Goal: Feedback & Contribution: Submit feedback/report problem

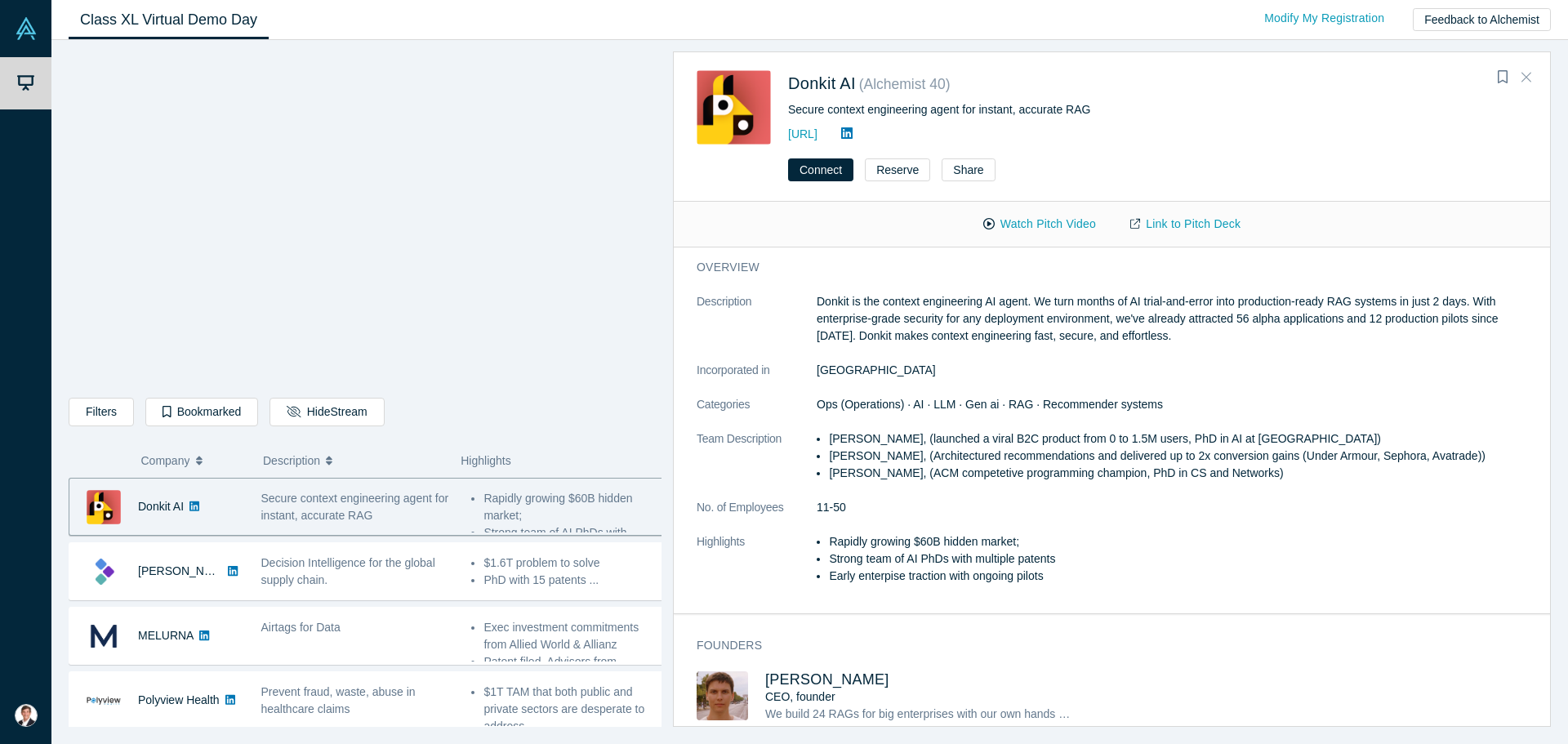
click at [1524, 75] on icon "Close" at bounding box center [1526, 77] width 10 height 10
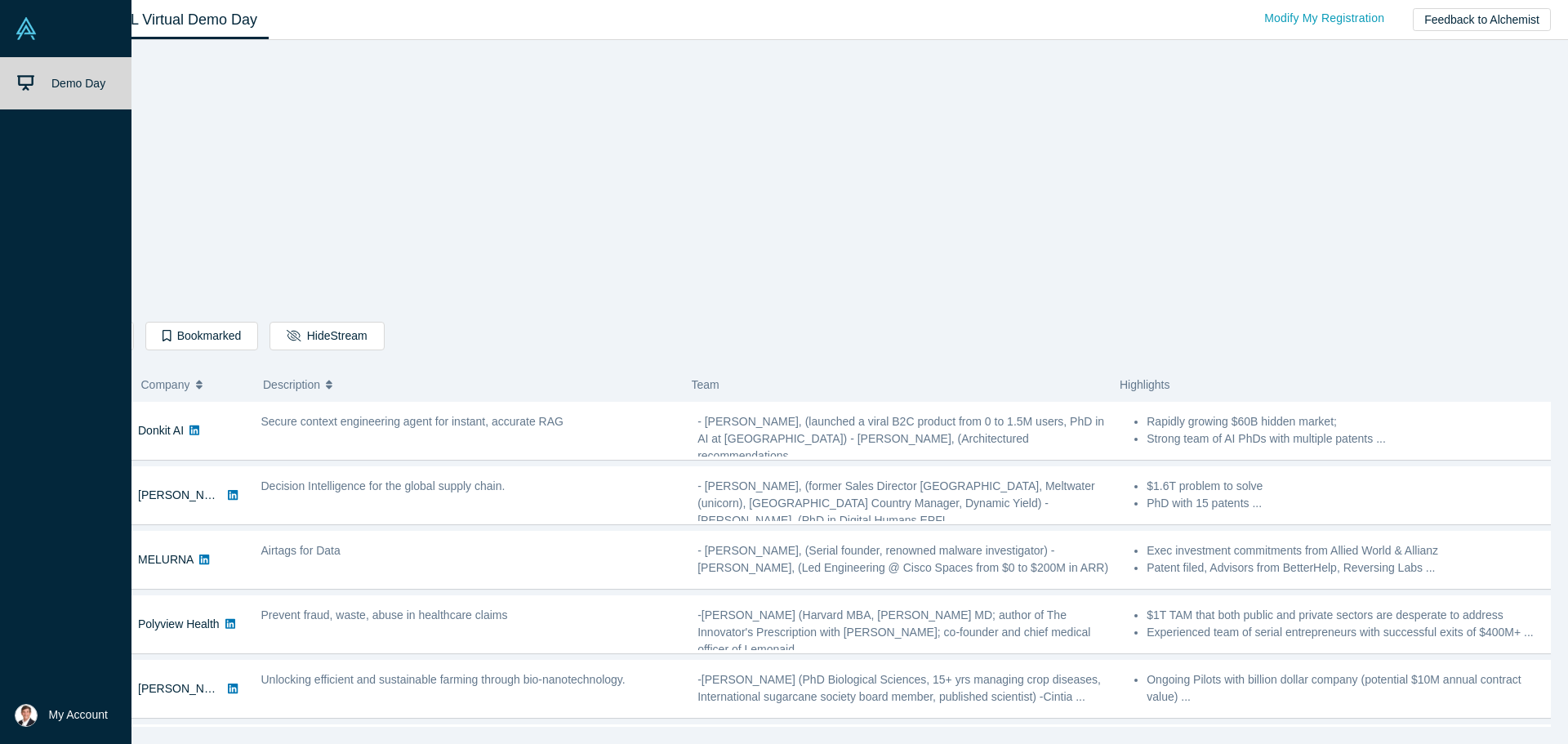
click at [71, 718] on span "My Account" at bounding box center [78, 714] width 58 height 17
click at [153, 666] on link "My Profile" at bounding box center [135, 666] width 136 height 40
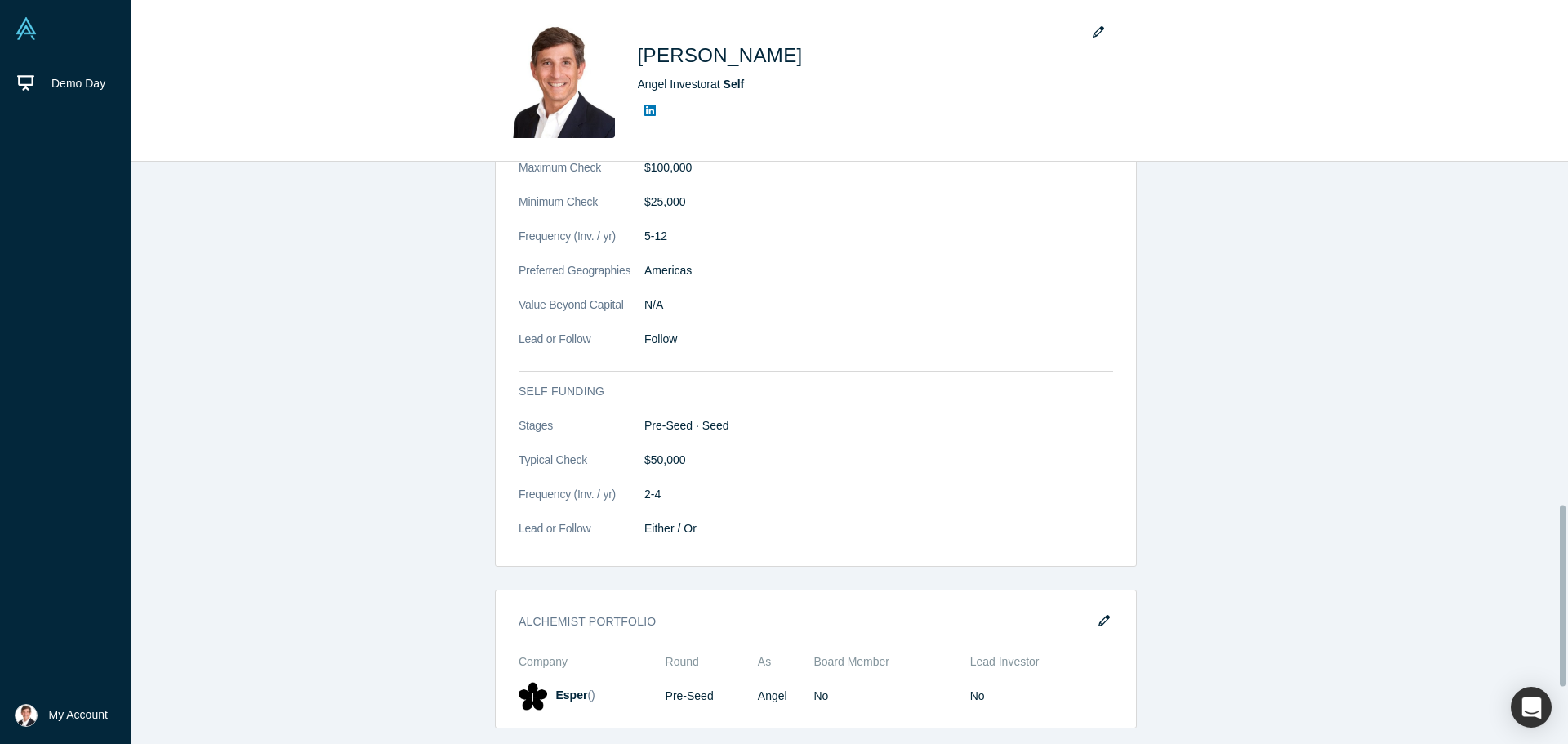
scroll to position [1282, 0]
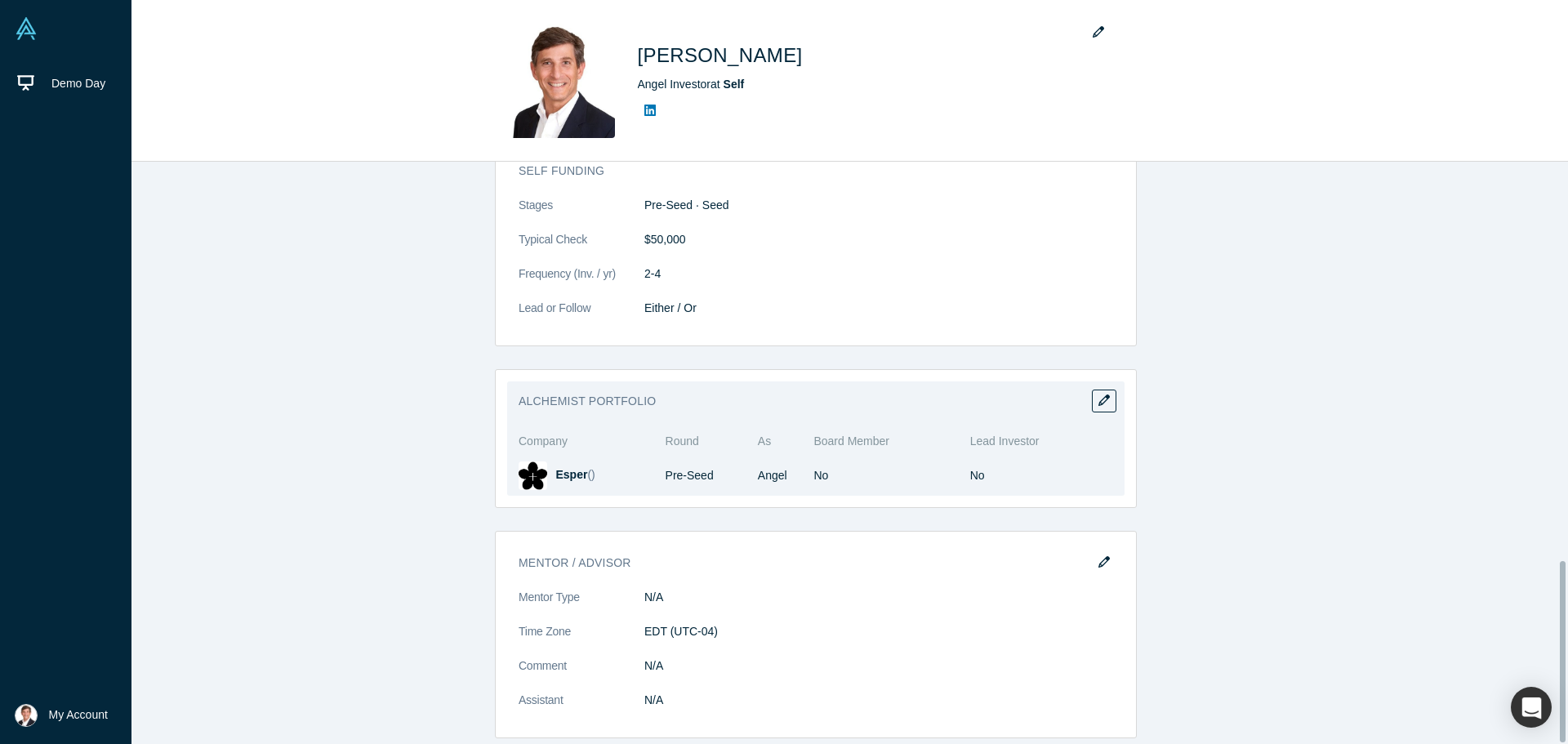
click at [567, 393] on h3 "Alchemist Portfolio" at bounding box center [804, 402] width 572 height 17
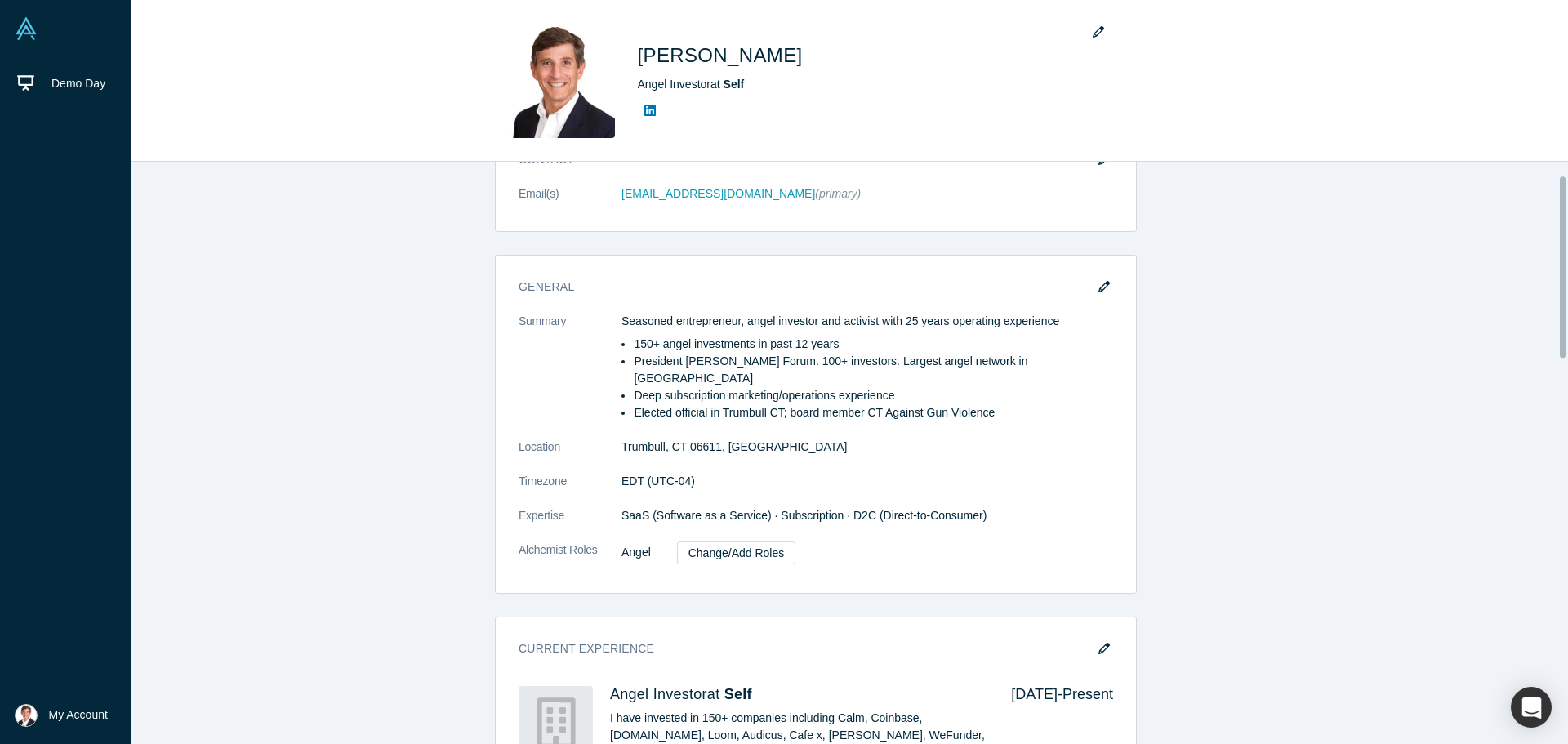
scroll to position [0, 0]
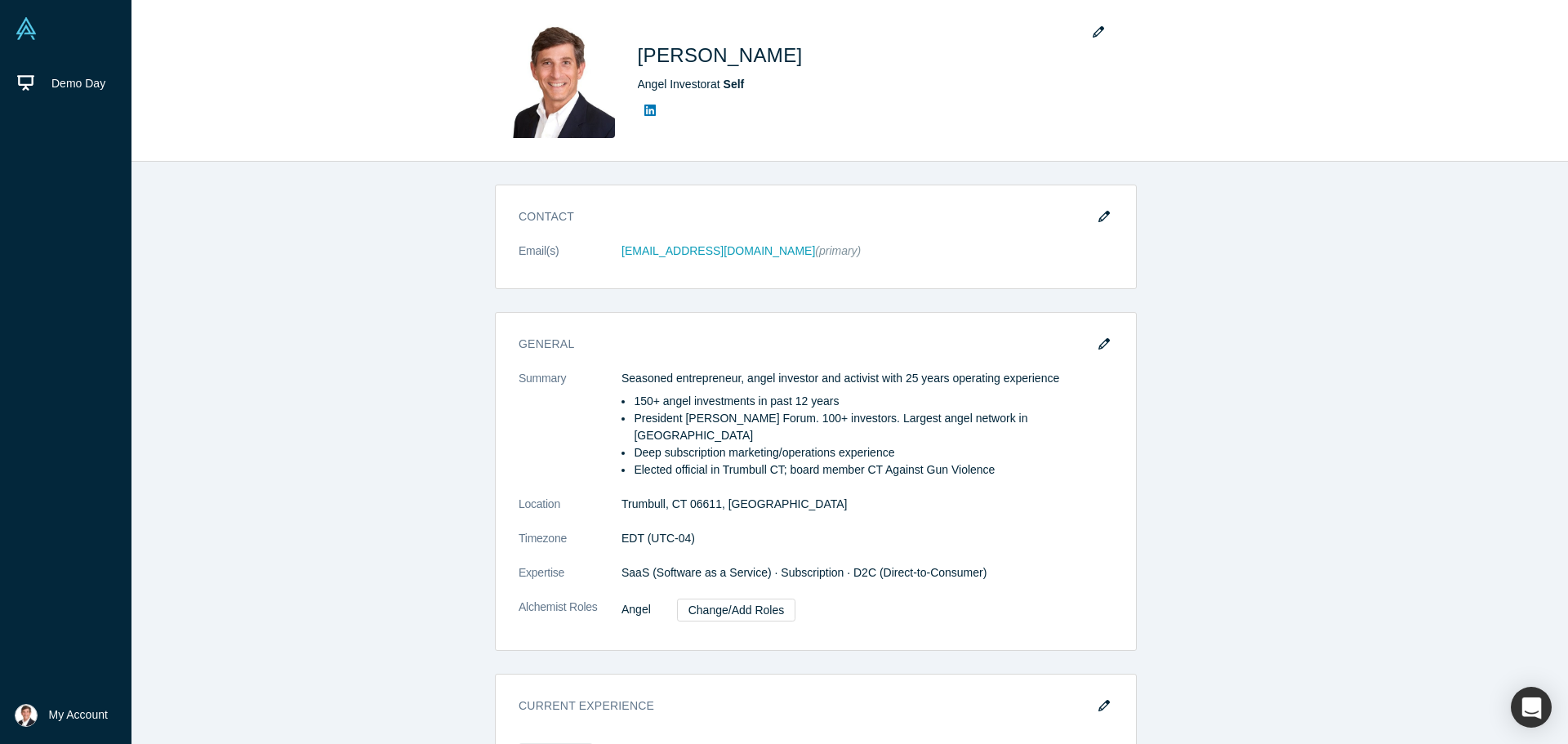
click at [20, 28] on img at bounding box center [26, 29] width 23 height 23
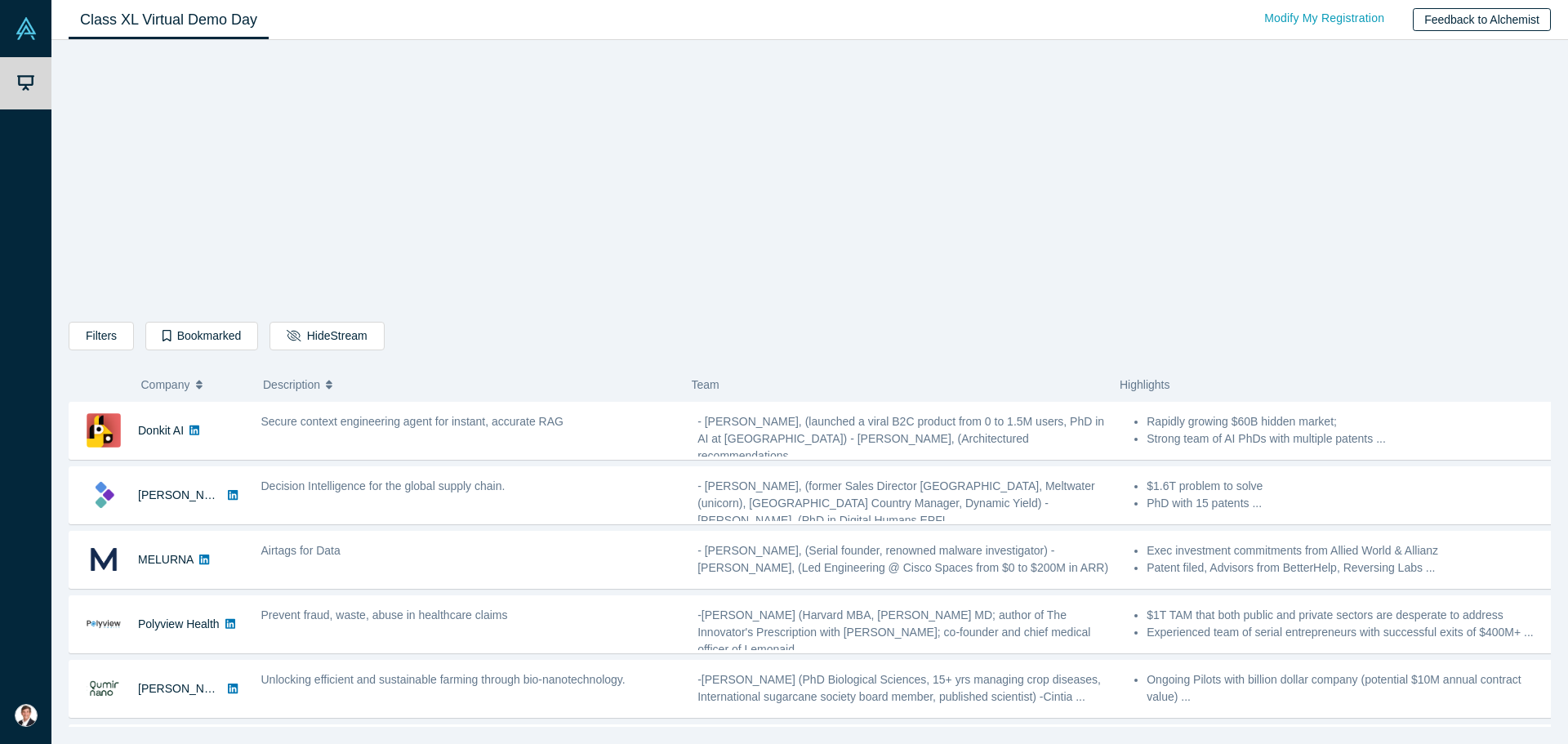
click at [1476, 16] on button "Feedback to Alchemist" at bounding box center [1482, 19] width 138 height 23
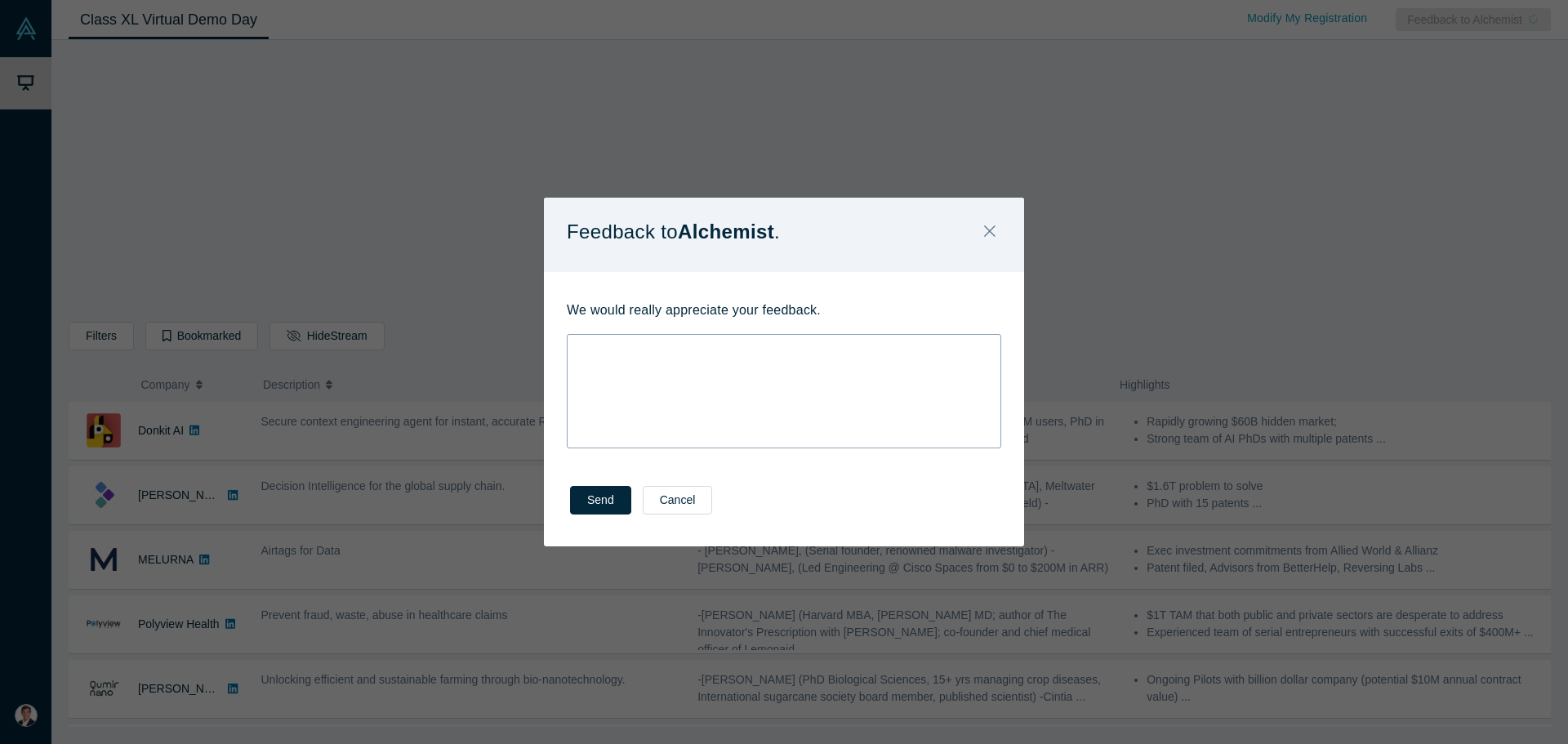
click at [674, 363] on div "rdw-wrapper" at bounding box center [784, 390] width 434 height 114
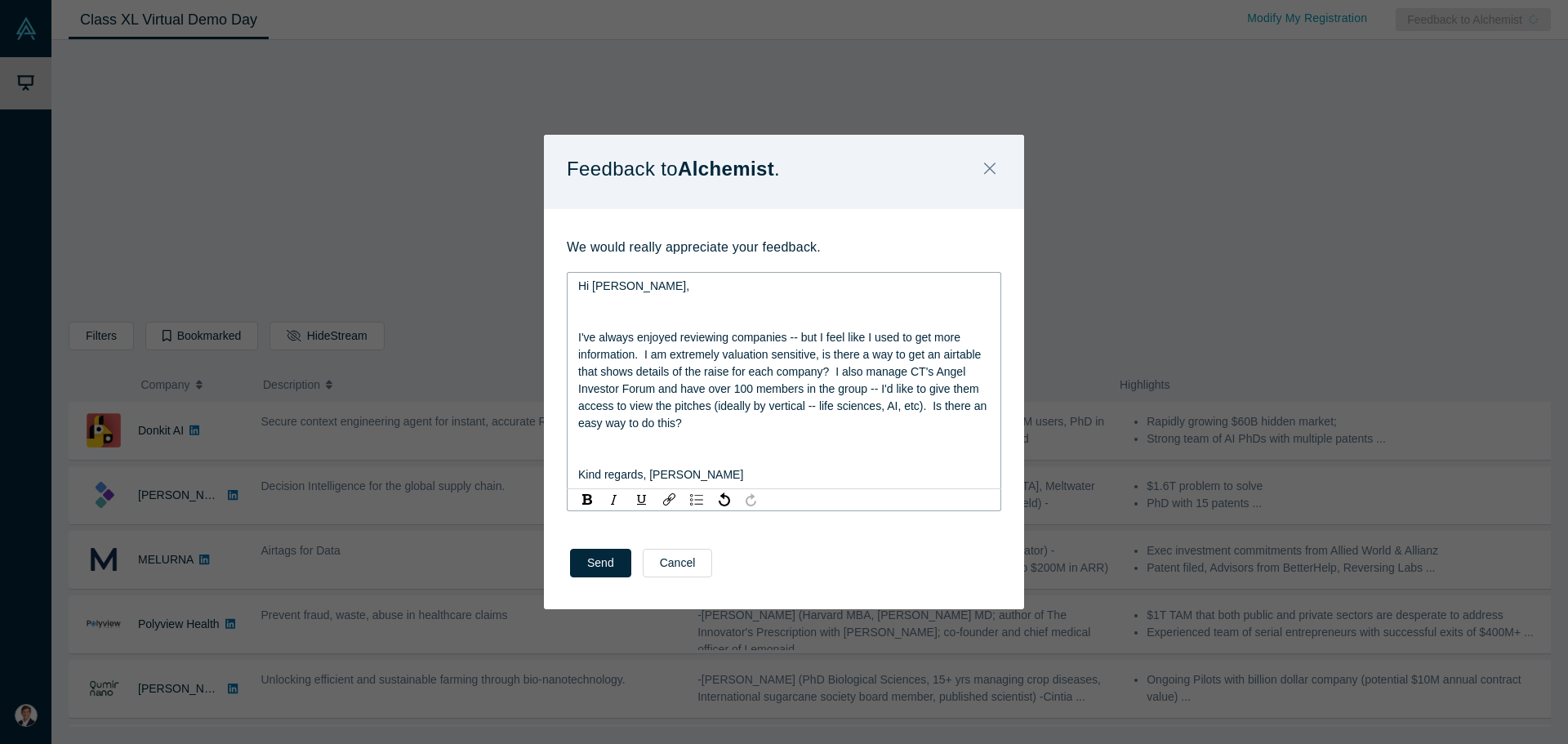
click at [602, 316] on div "rdw-editor" at bounding box center [784, 321] width 412 height 17
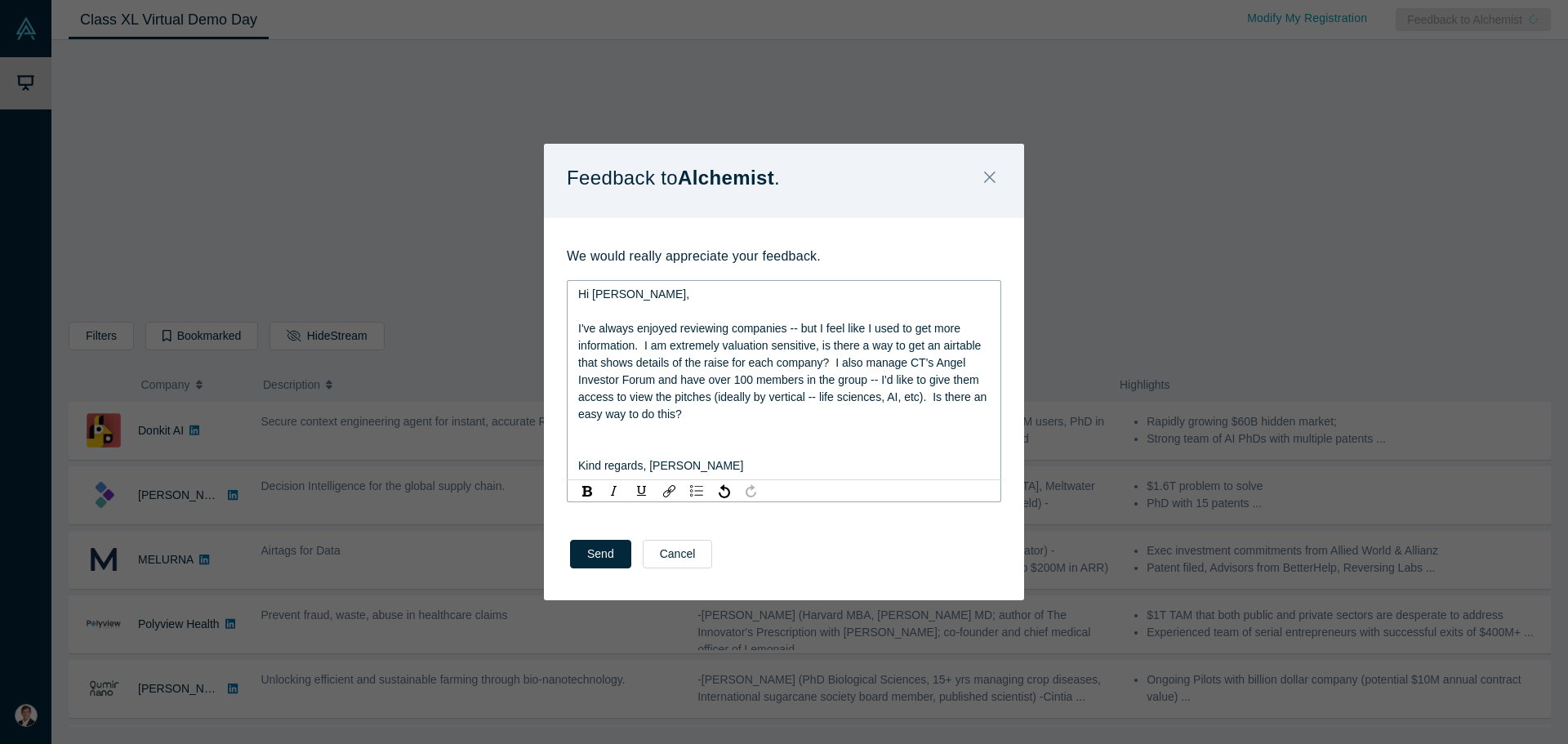
click at [668, 442] on div "rdw-editor" at bounding box center [784, 449] width 412 height 17
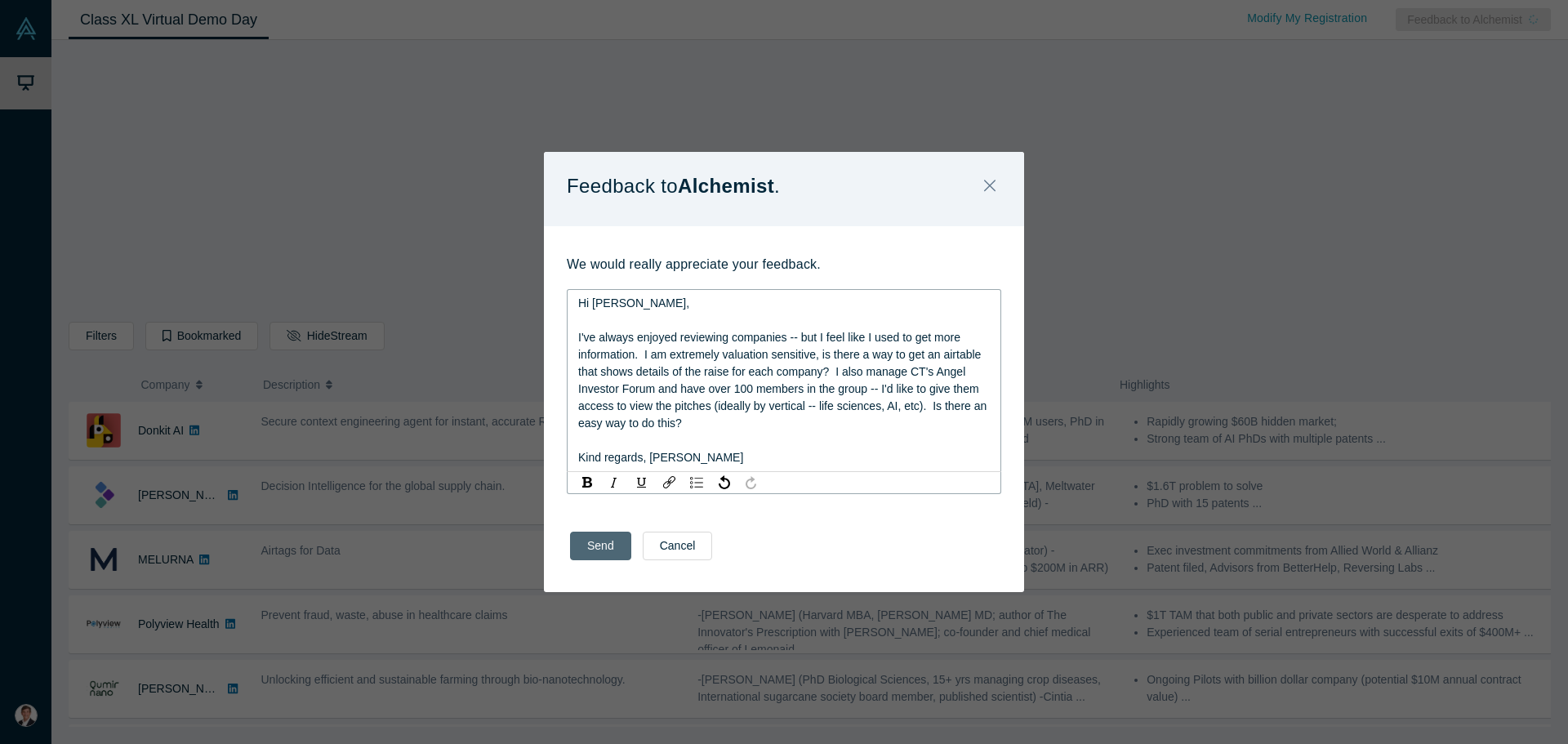
click at [592, 542] on button "Send" at bounding box center [601, 545] width 61 height 29
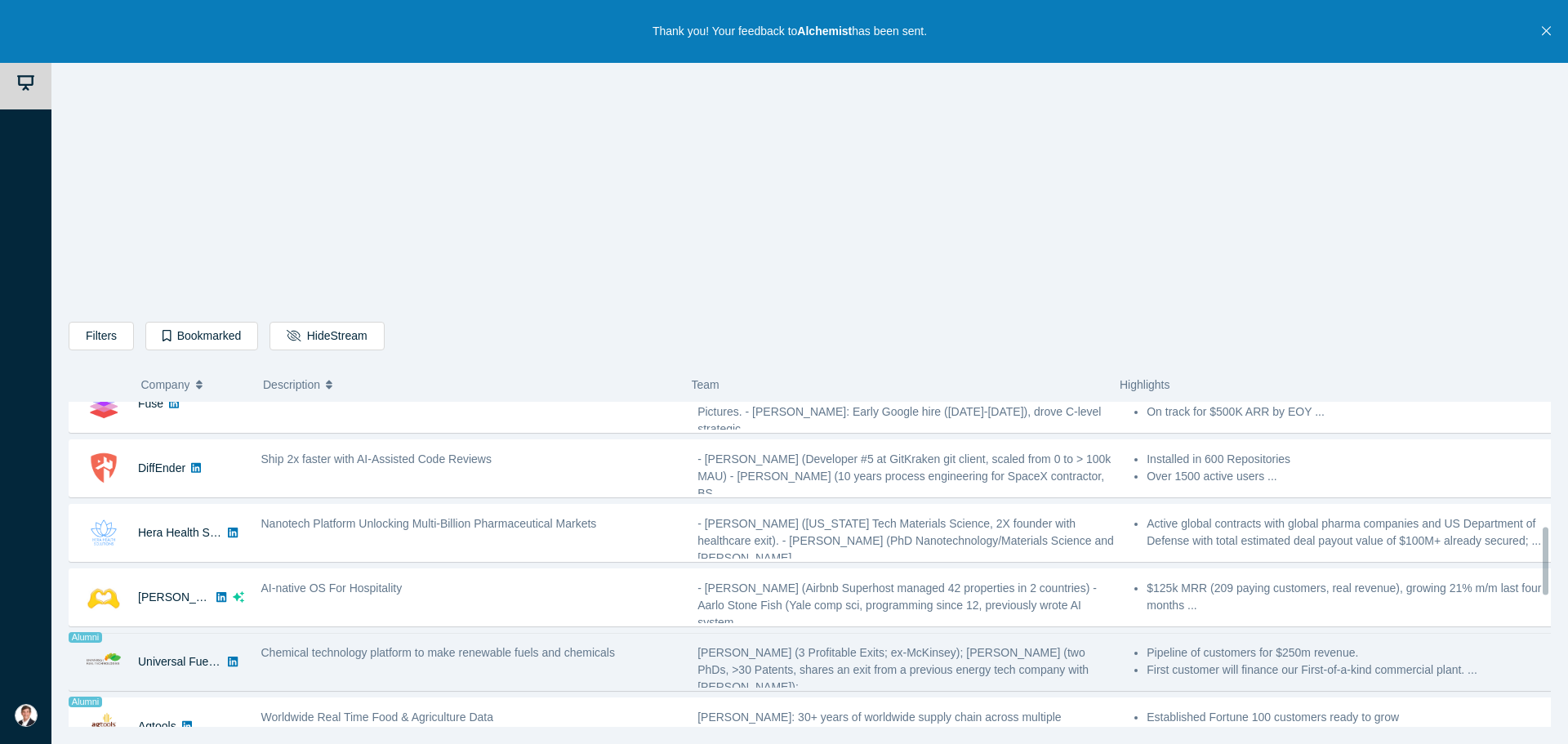
scroll to position [1223, 0]
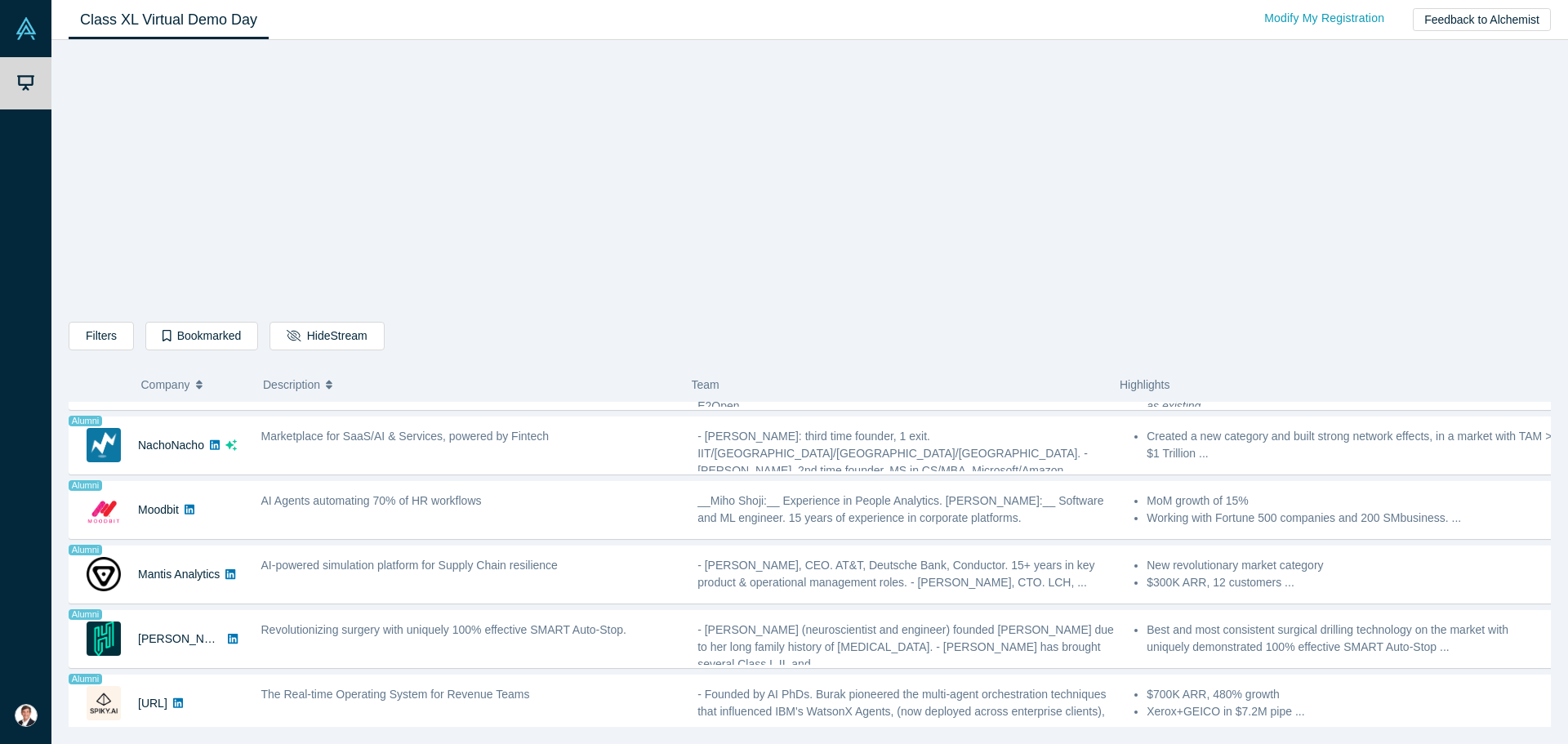
click at [329, 383] on icon "button" at bounding box center [329, 384] width 6 height 11
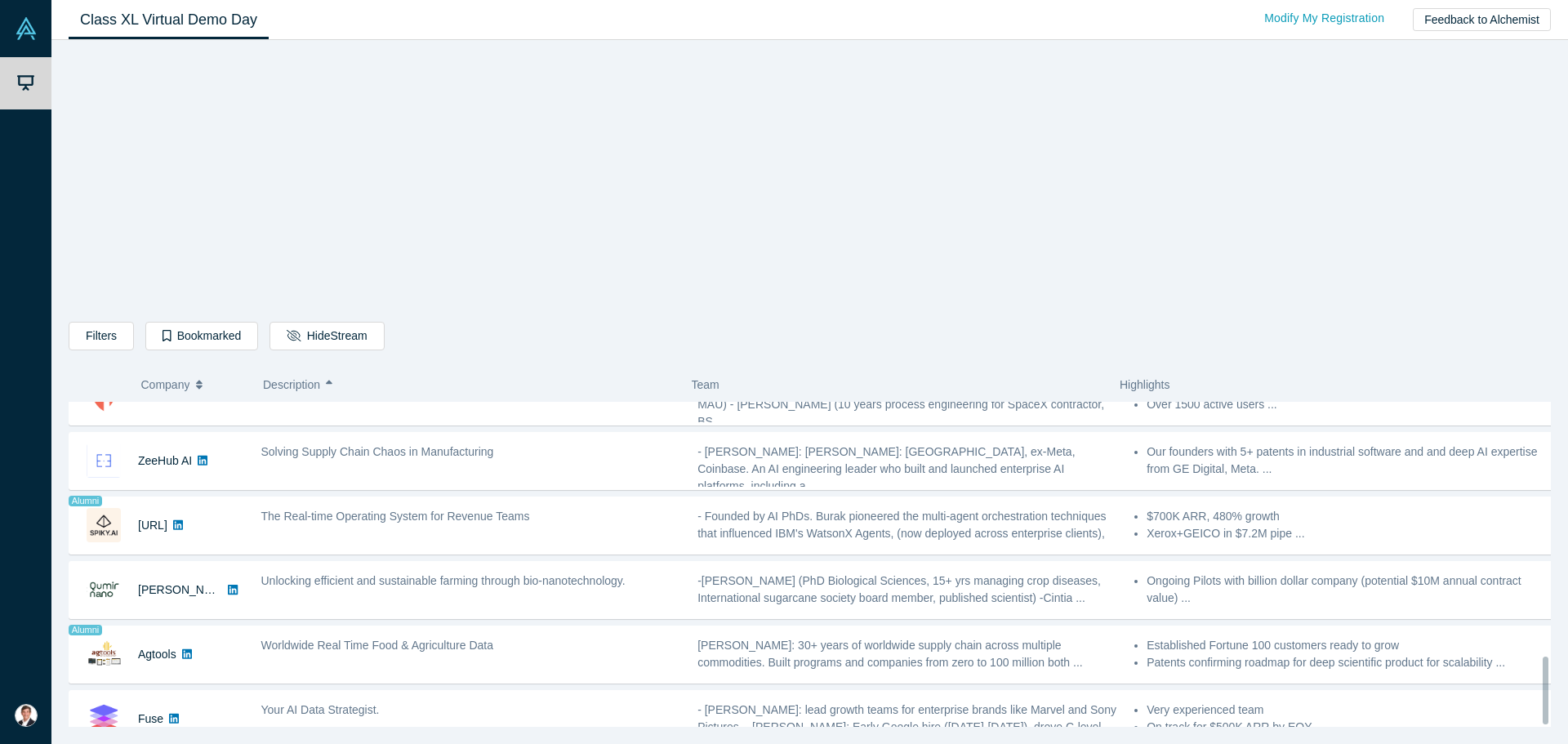
scroll to position [1223, 0]
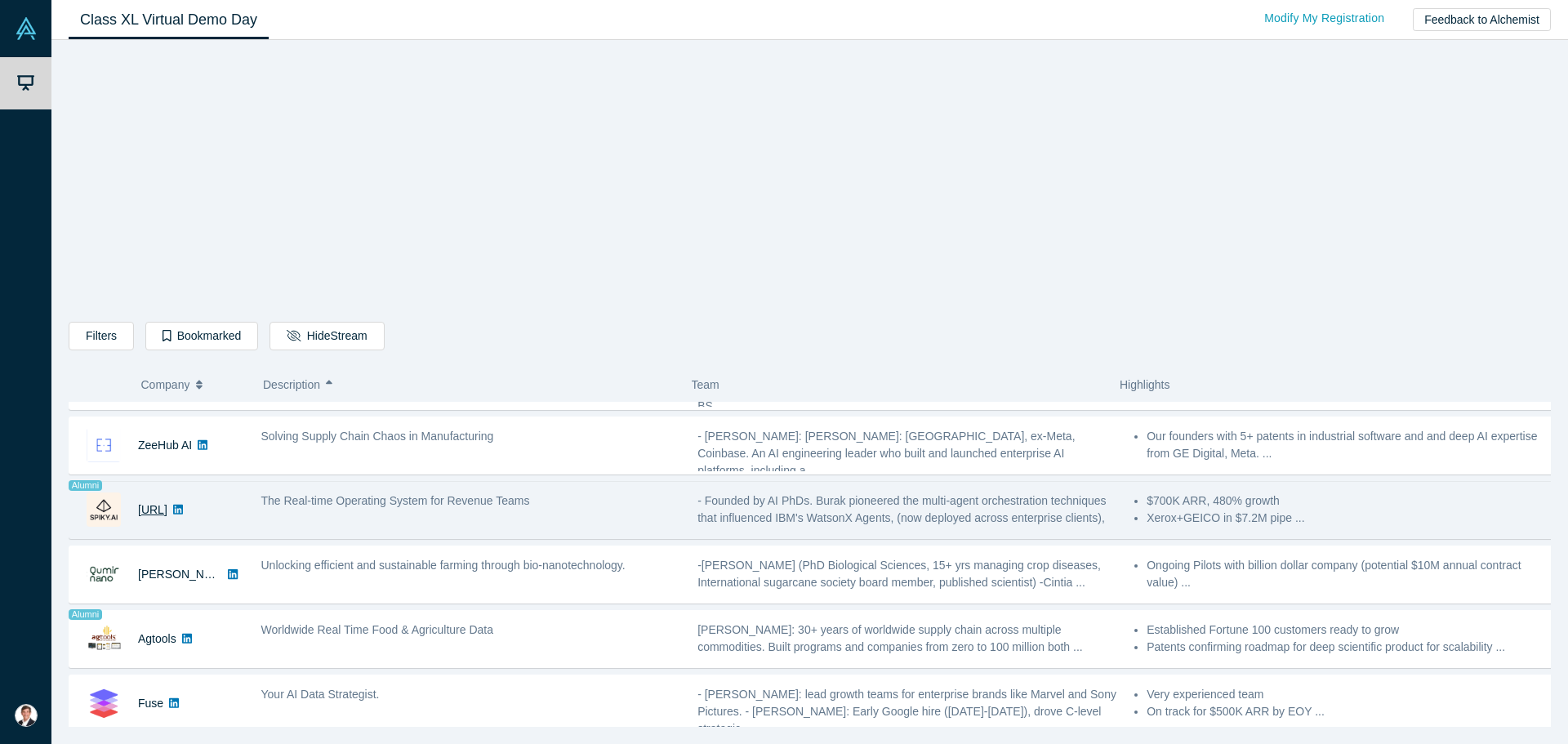
click at [155, 503] on link "[URL]" at bounding box center [153, 509] width 30 height 13
